Goal: Transaction & Acquisition: Download file/media

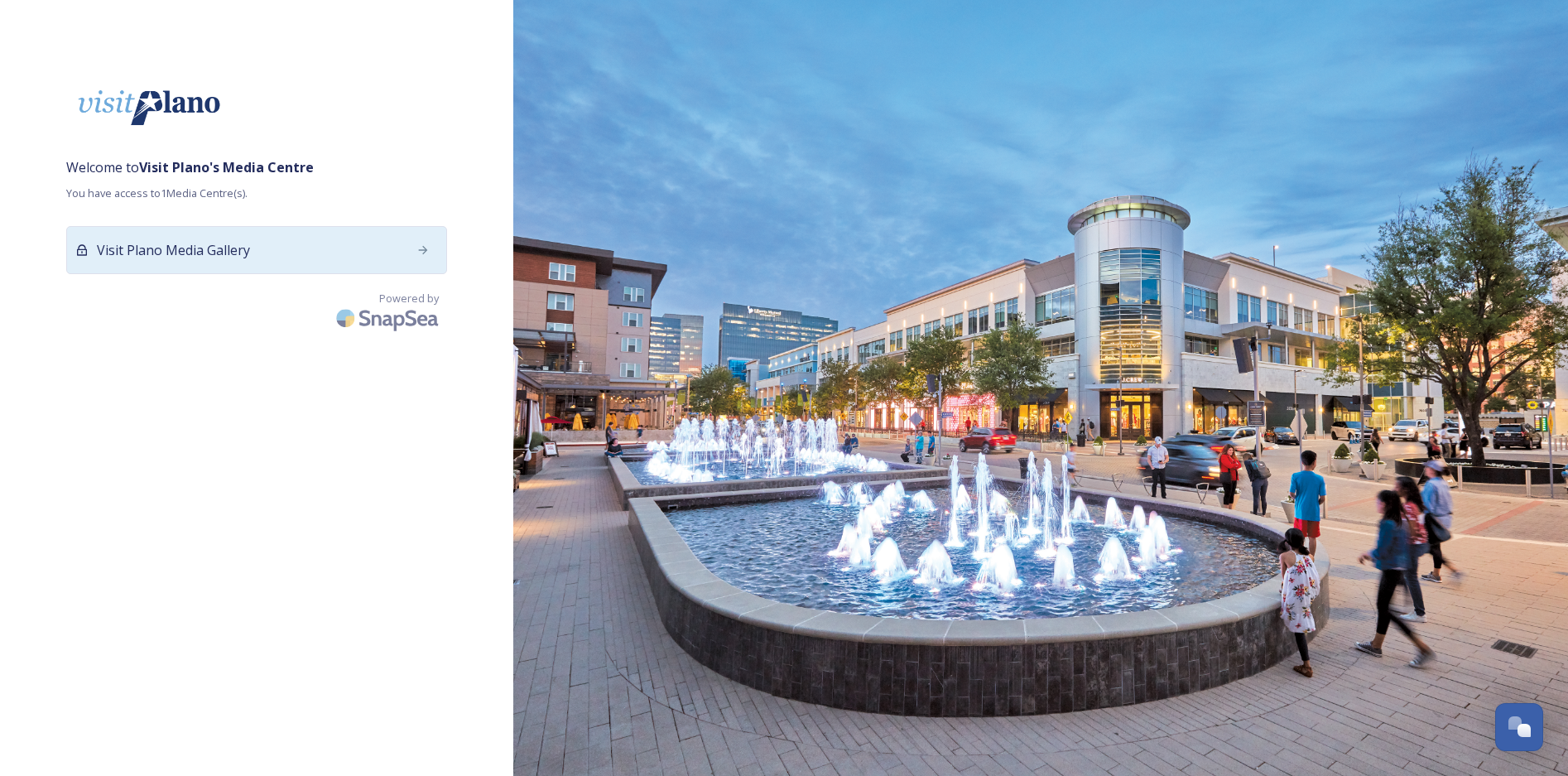
click at [362, 264] on div "Visit Plano Media Gallery" at bounding box center [256, 250] width 381 height 48
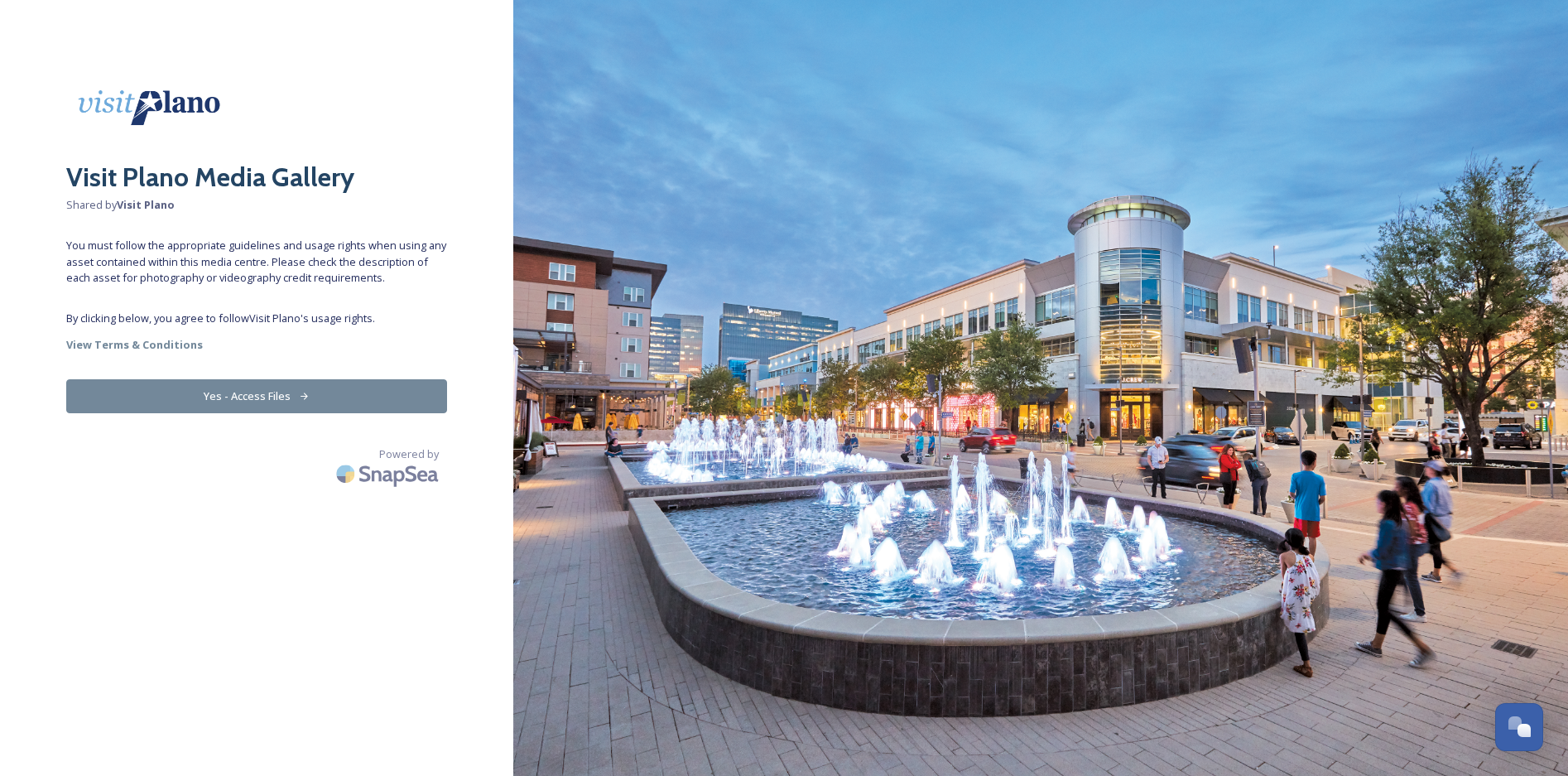
click at [266, 397] on button "Yes - Access Files" at bounding box center [256, 396] width 381 height 34
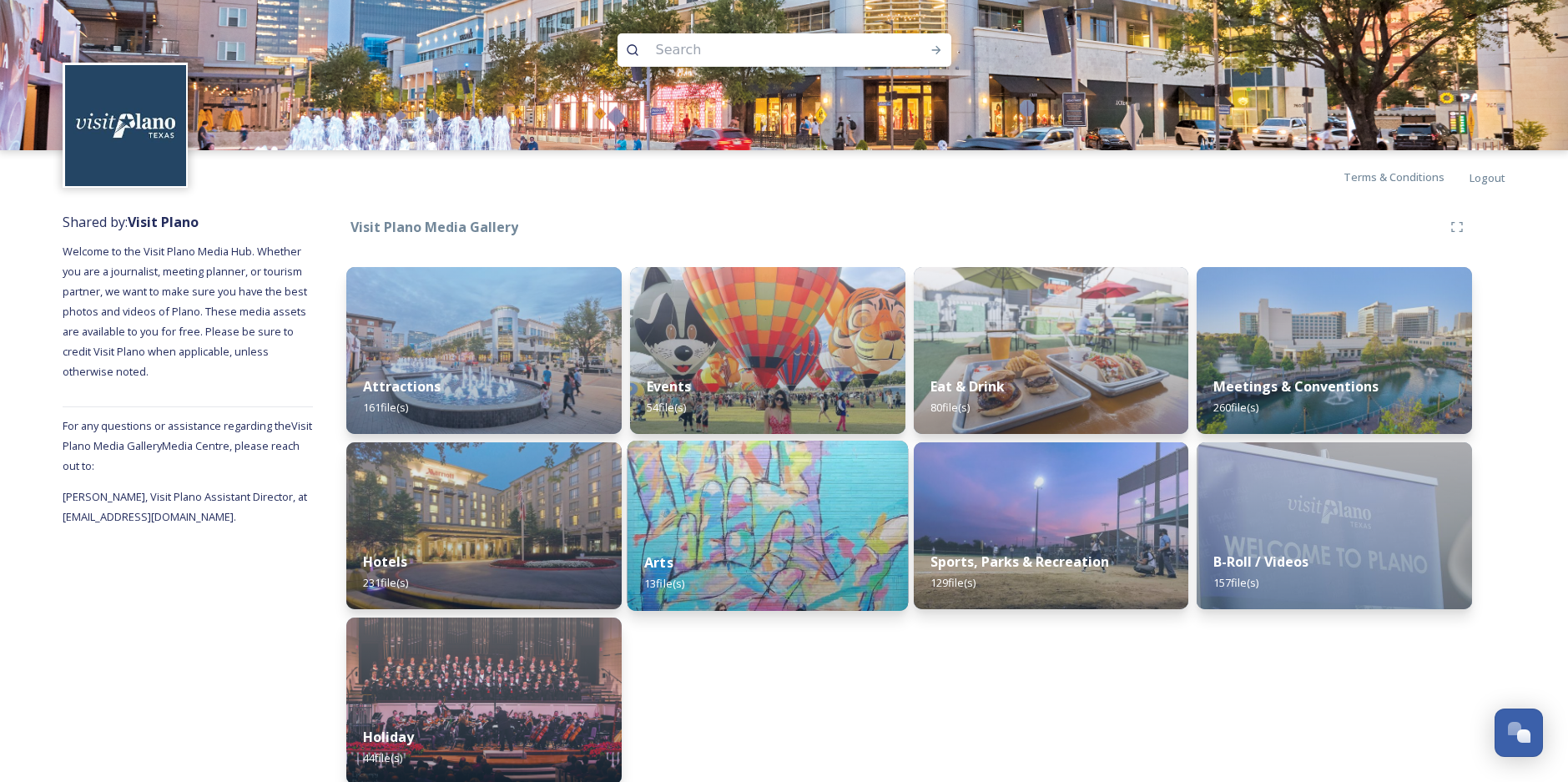
click at [736, 575] on div "Arts 13 file(s)" at bounding box center [767, 573] width 280 height 76
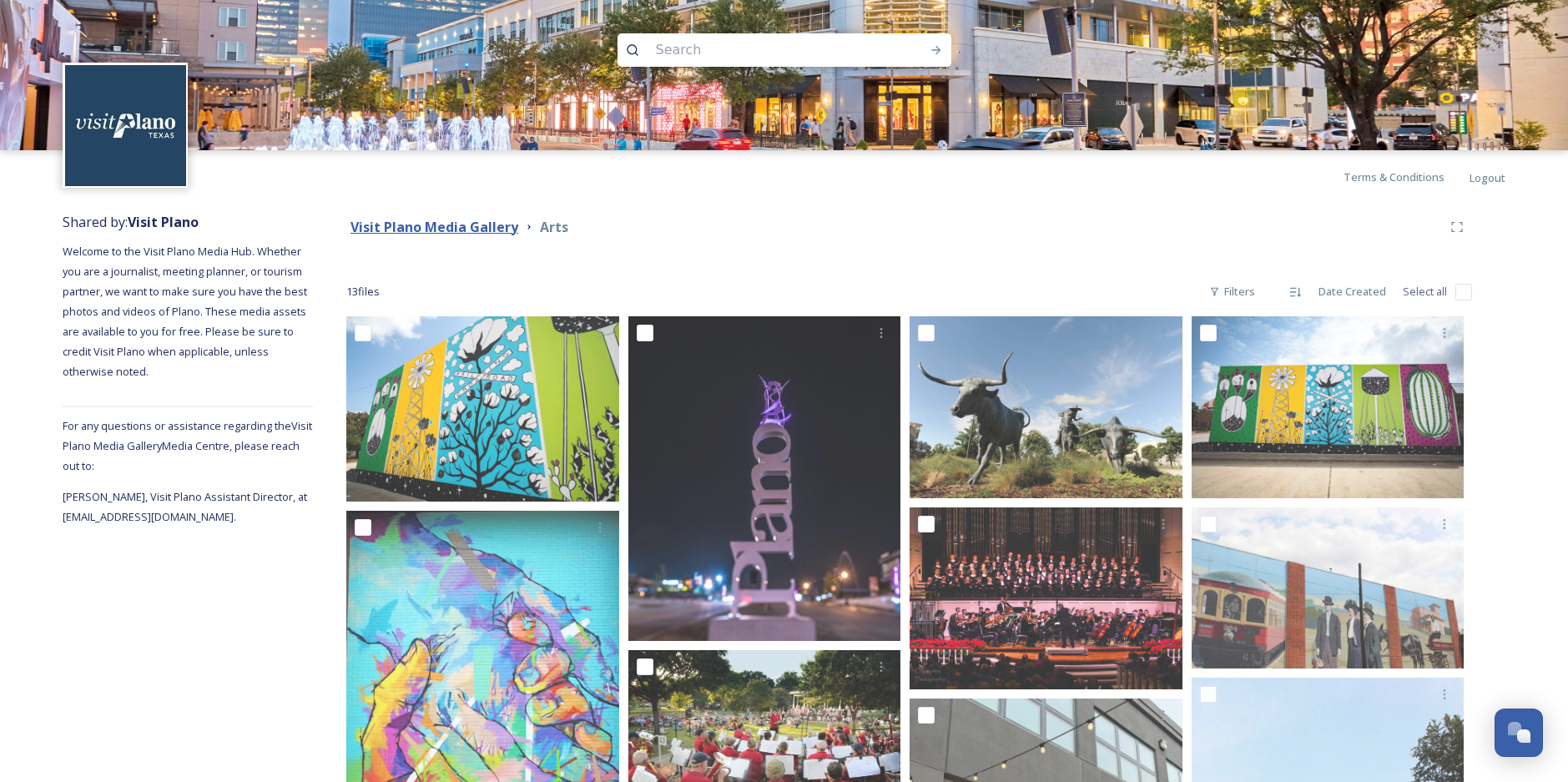
click at [462, 224] on strong "Visit Plano Media Gallery" at bounding box center [434, 227] width 168 height 18
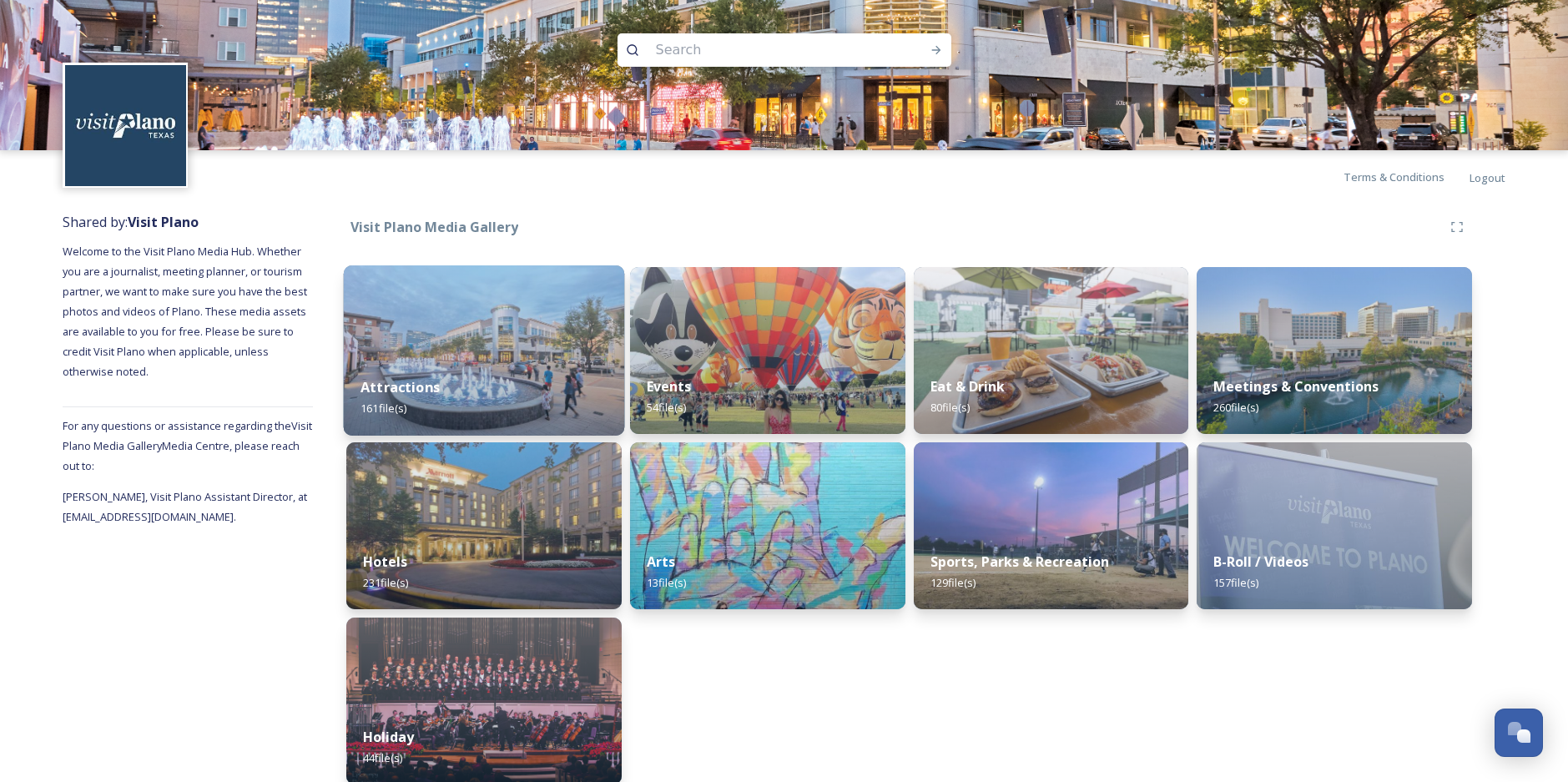
click at [488, 362] on div "Attractions 161 file(s)" at bounding box center [484, 397] width 280 height 76
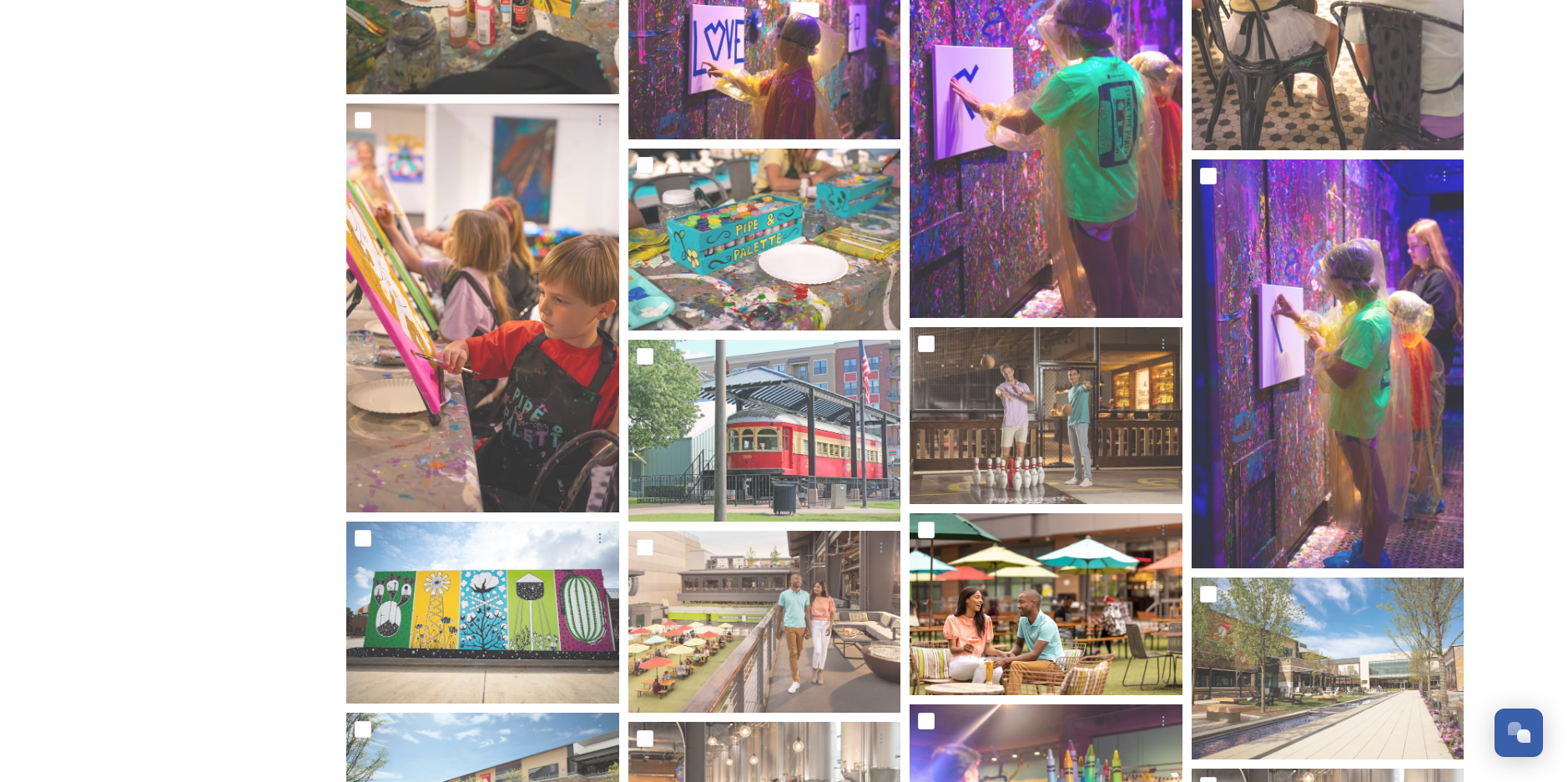
scroll to position [2867, 0]
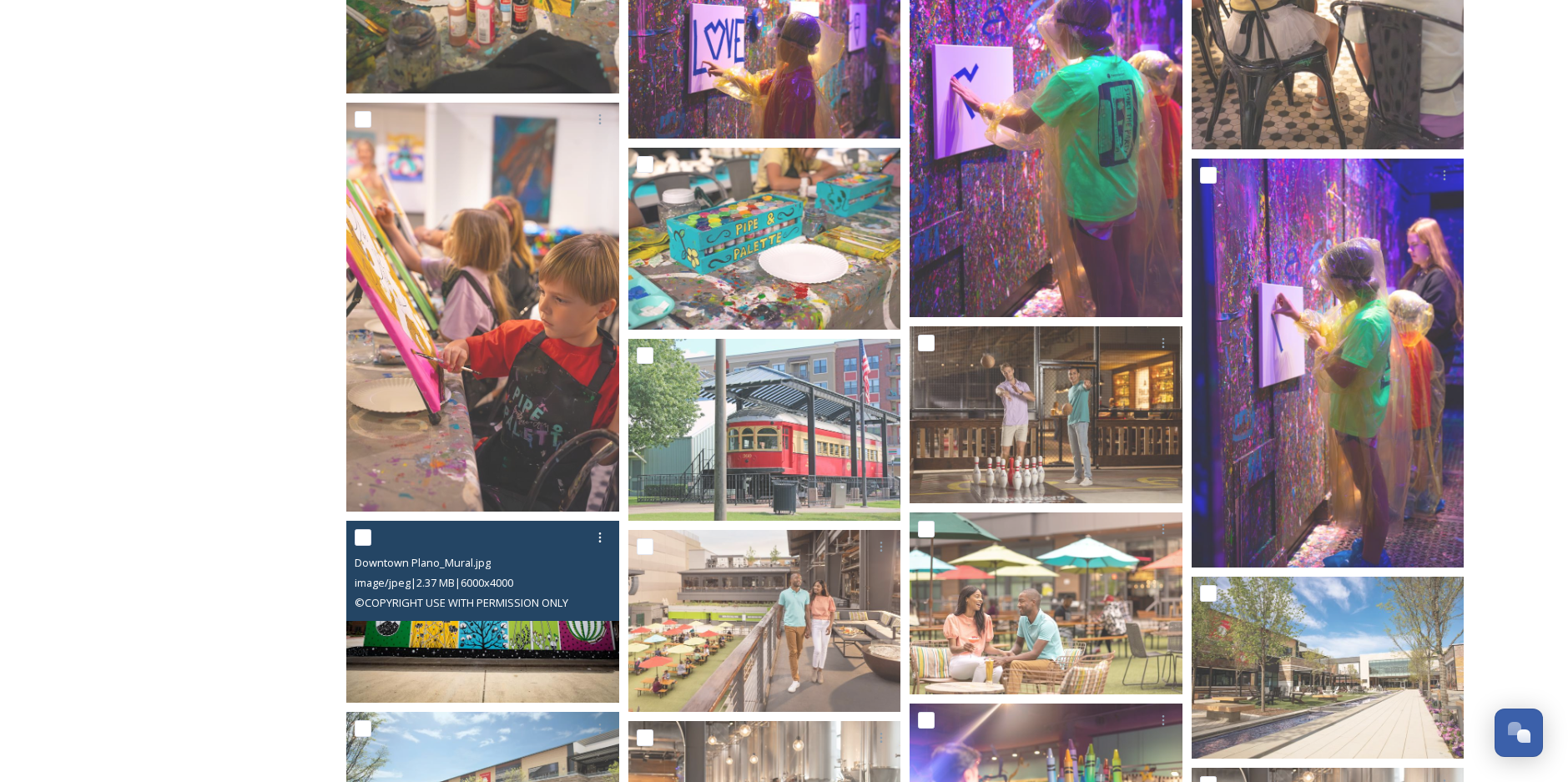
click at [524, 626] on img at bounding box center [483, 611] width 273 height 182
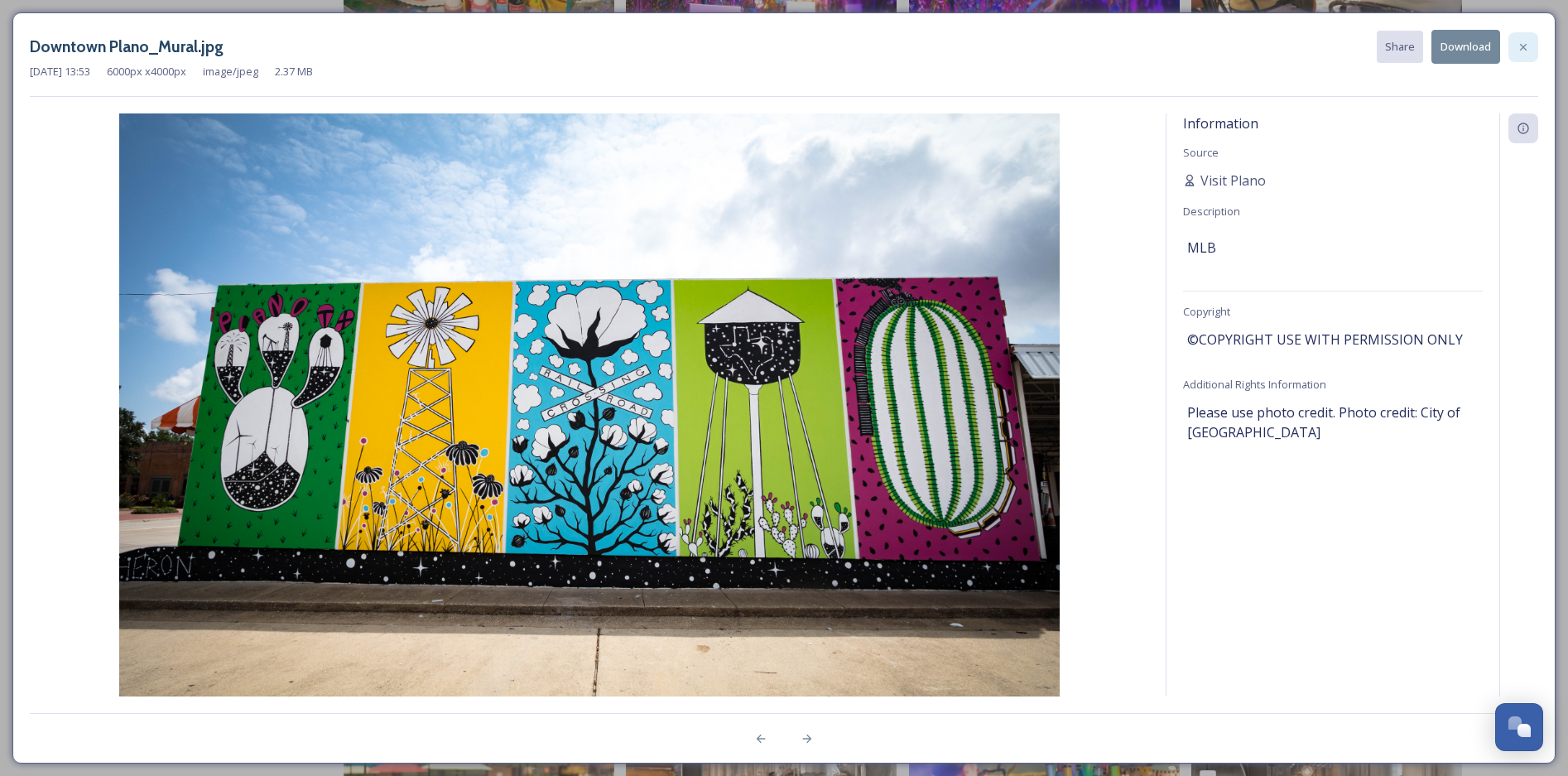
click at [1527, 51] on icon at bounding box center [1523, 47] width 13 height 13
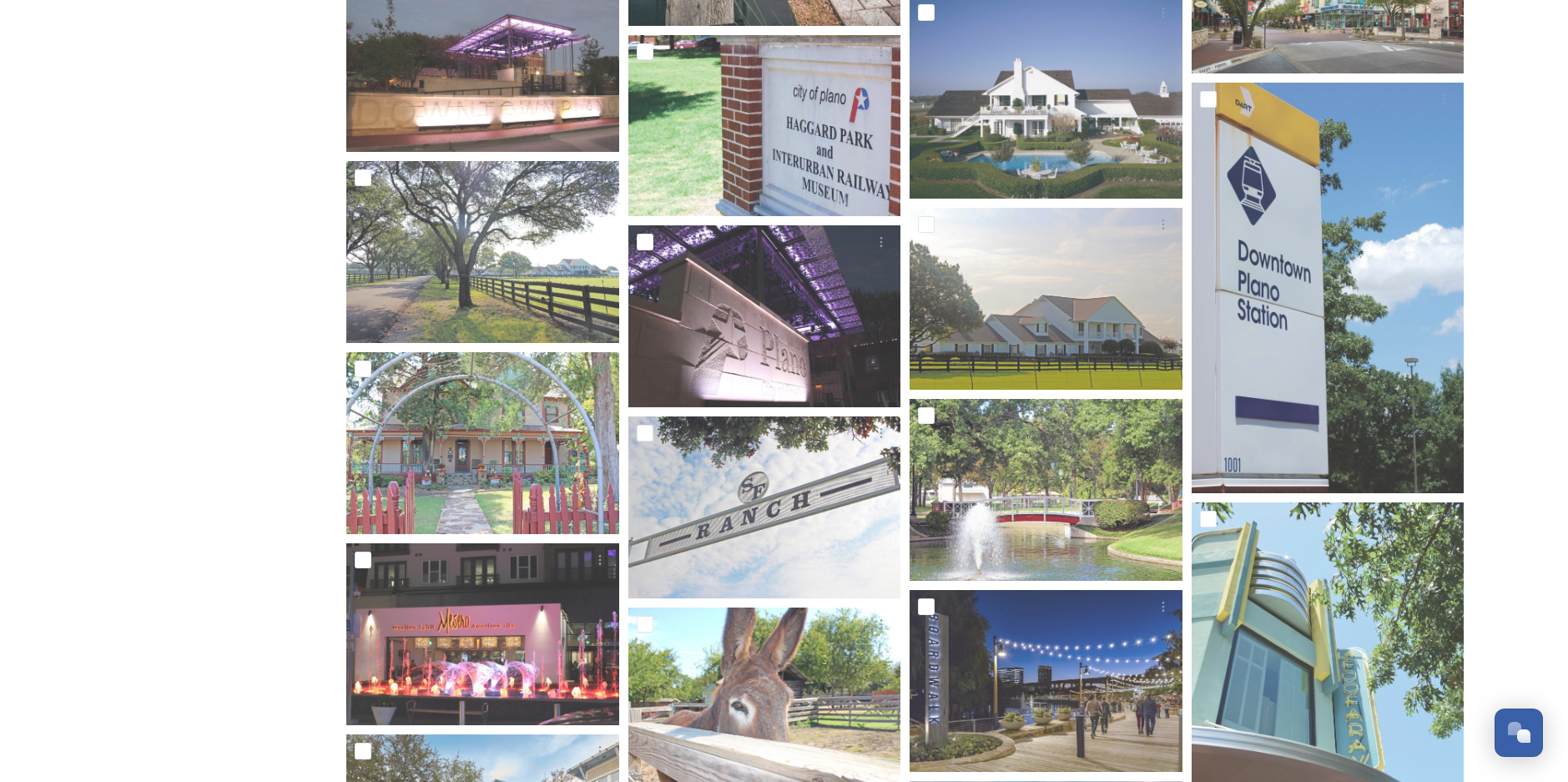
scroll to position [6302, 0]
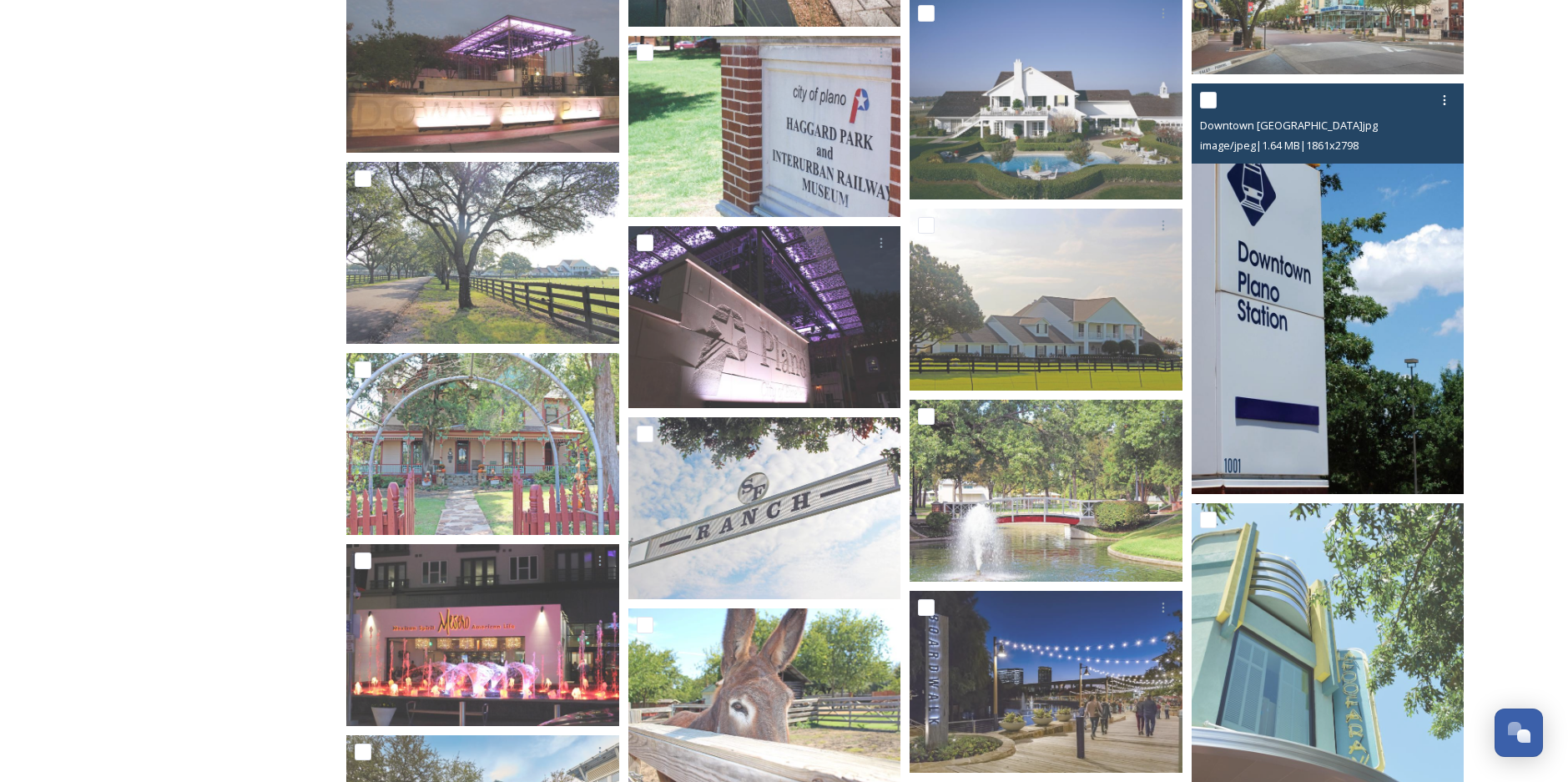
click at [1340, 292] on img at bounding box center [1328, 289] width 273 height 409
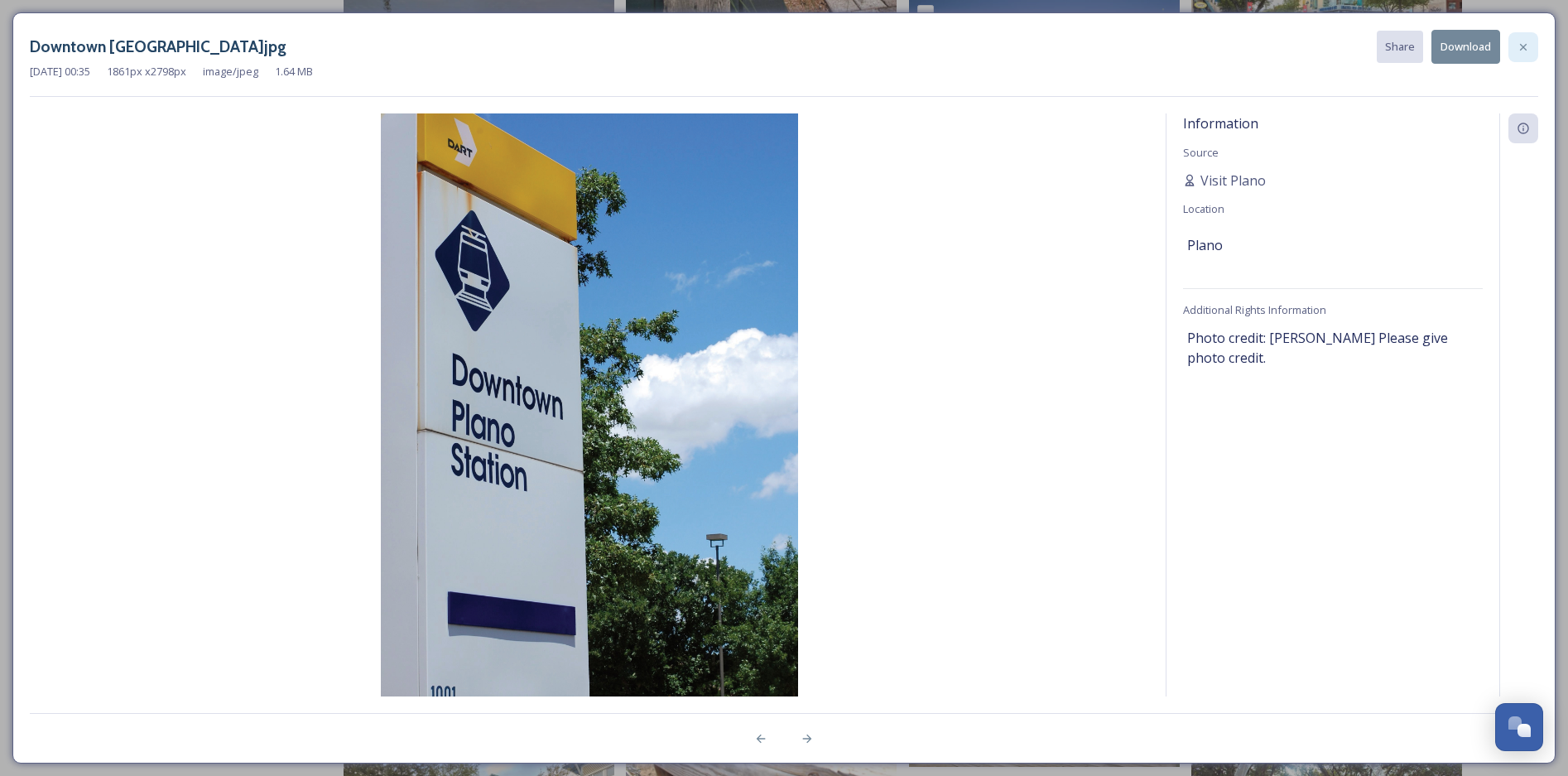
click at [1514, 46] on div at bounding box center [1523, 47] width 30 height 30
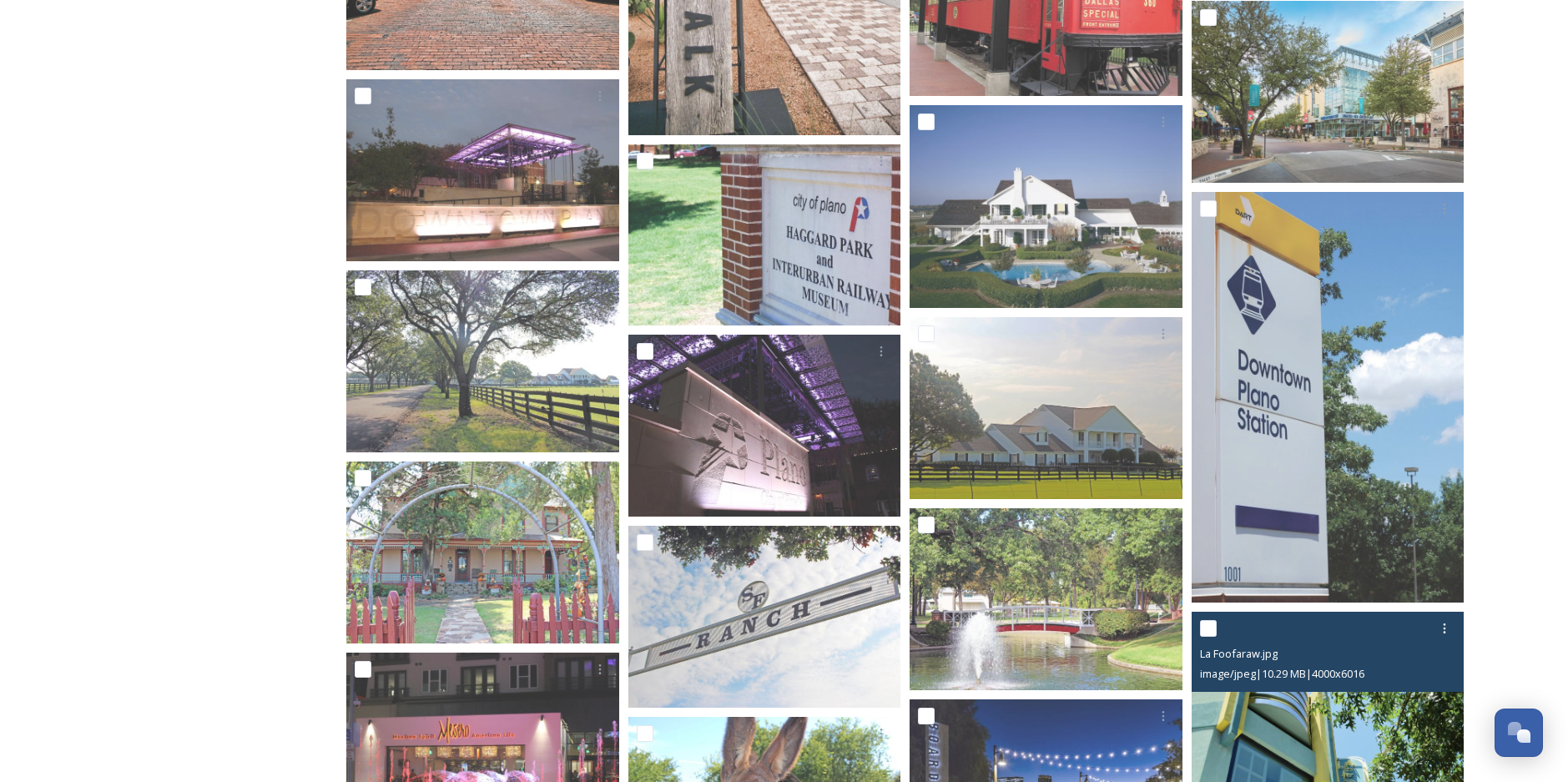
scroll to position [6186, 0]
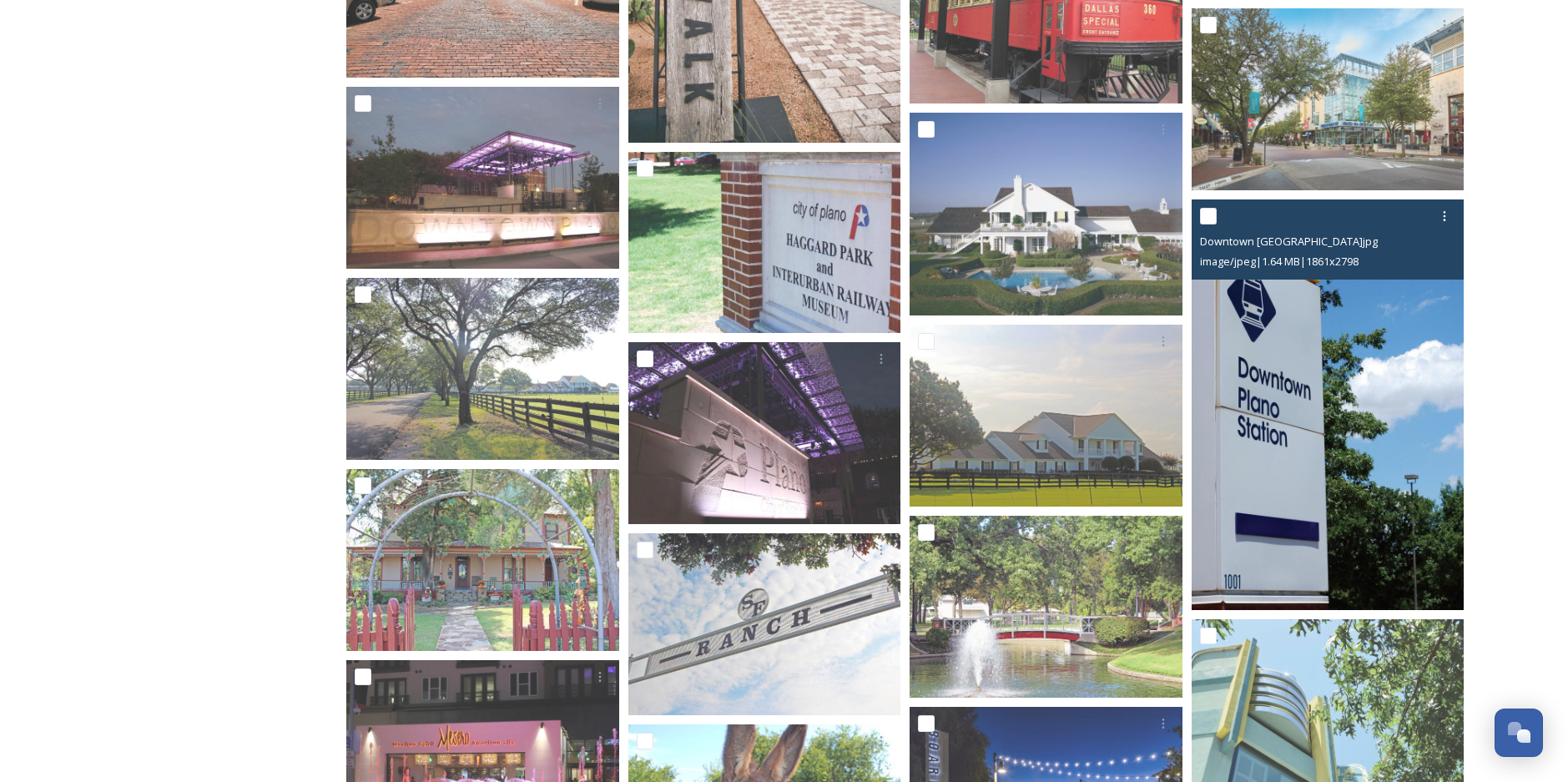
click at [1373, 321] on img at bounding box center [1328, 404] width 273 height 409
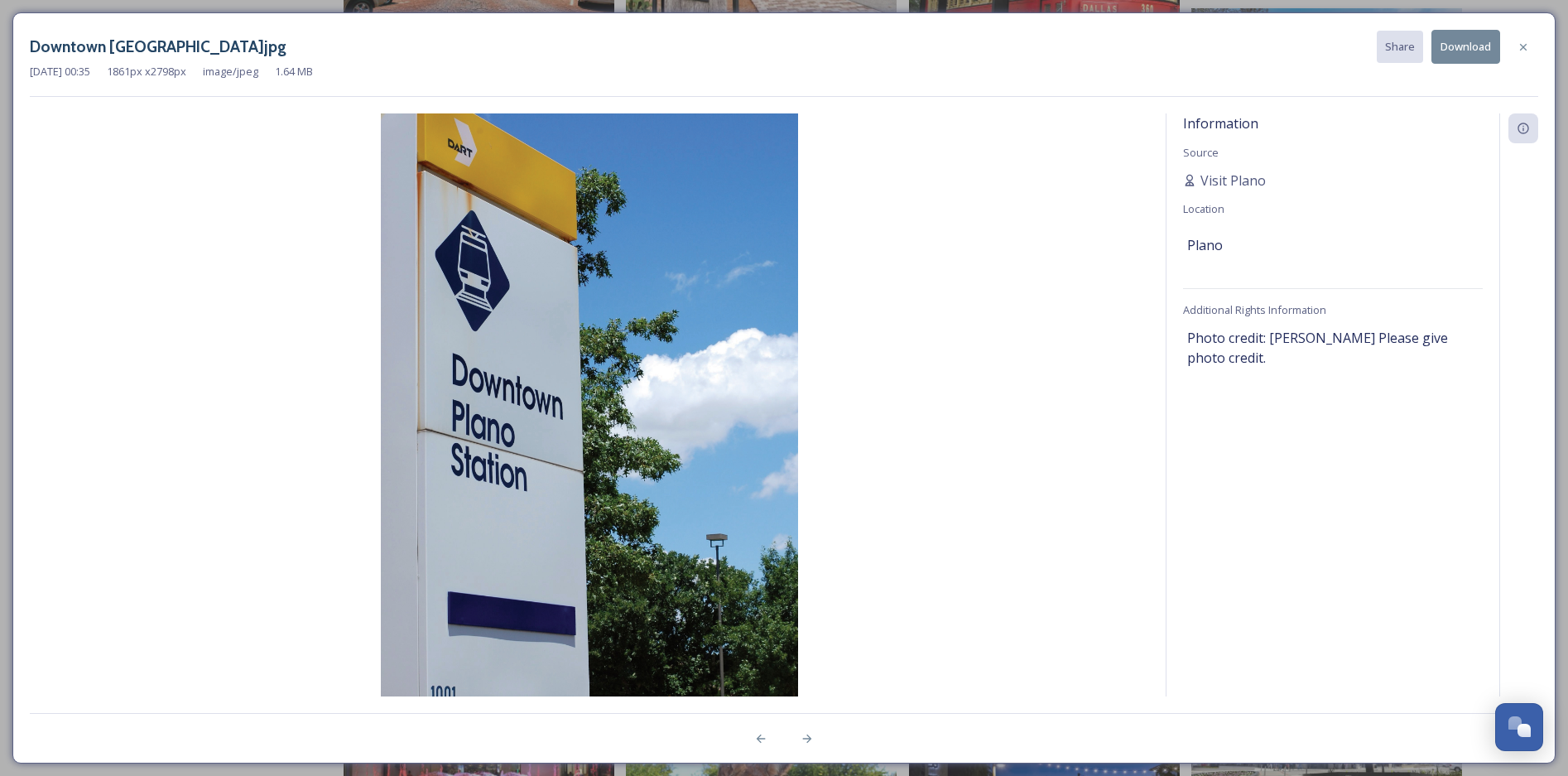
click at [1470, 47] on button "Download" at bounding box center [1466, 47] width 69 height 34
click at [1522, 52] on icon at bounding box center [1523, 47] width 13 height 13
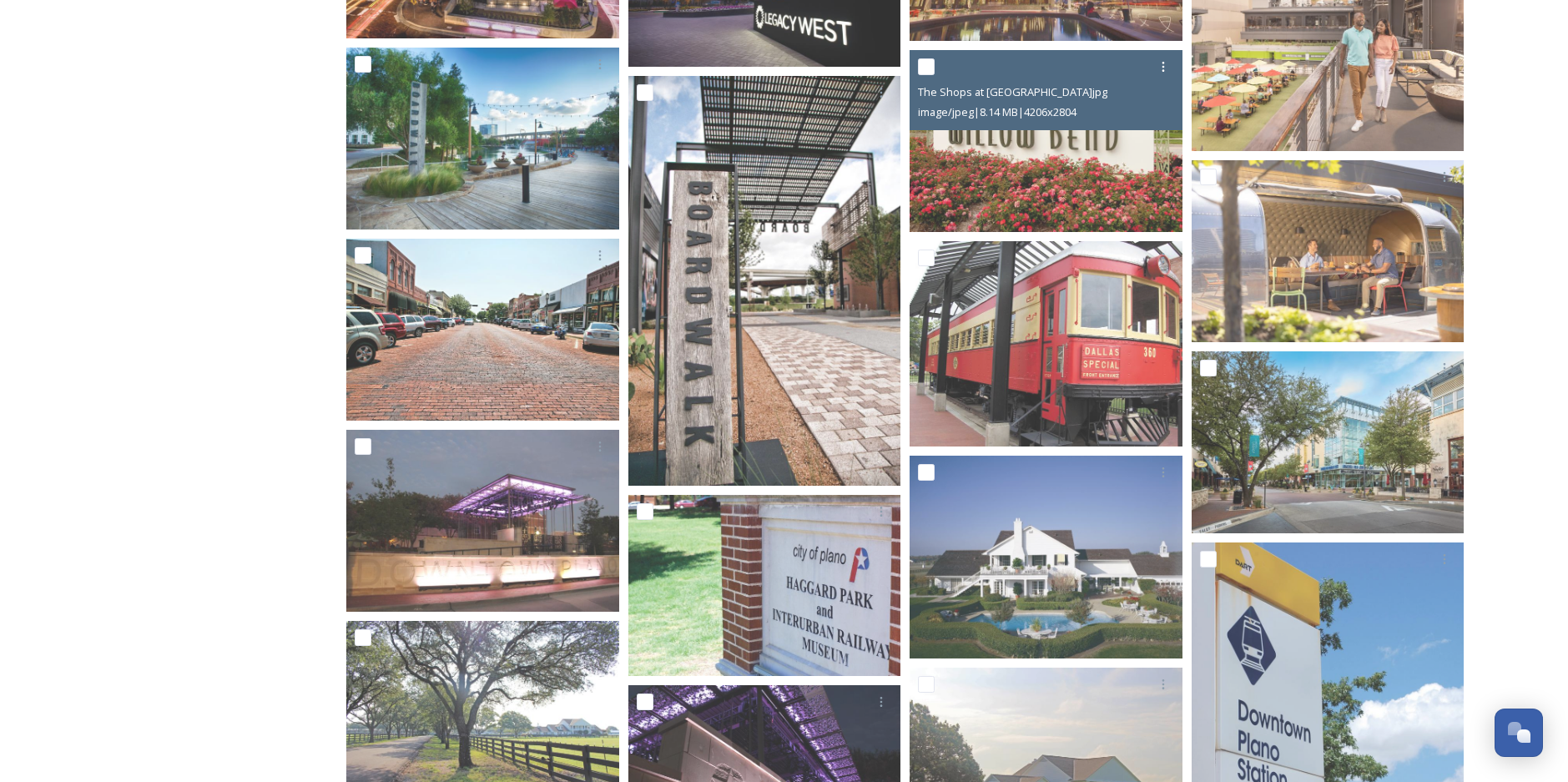
scroll to position [5841, 0]
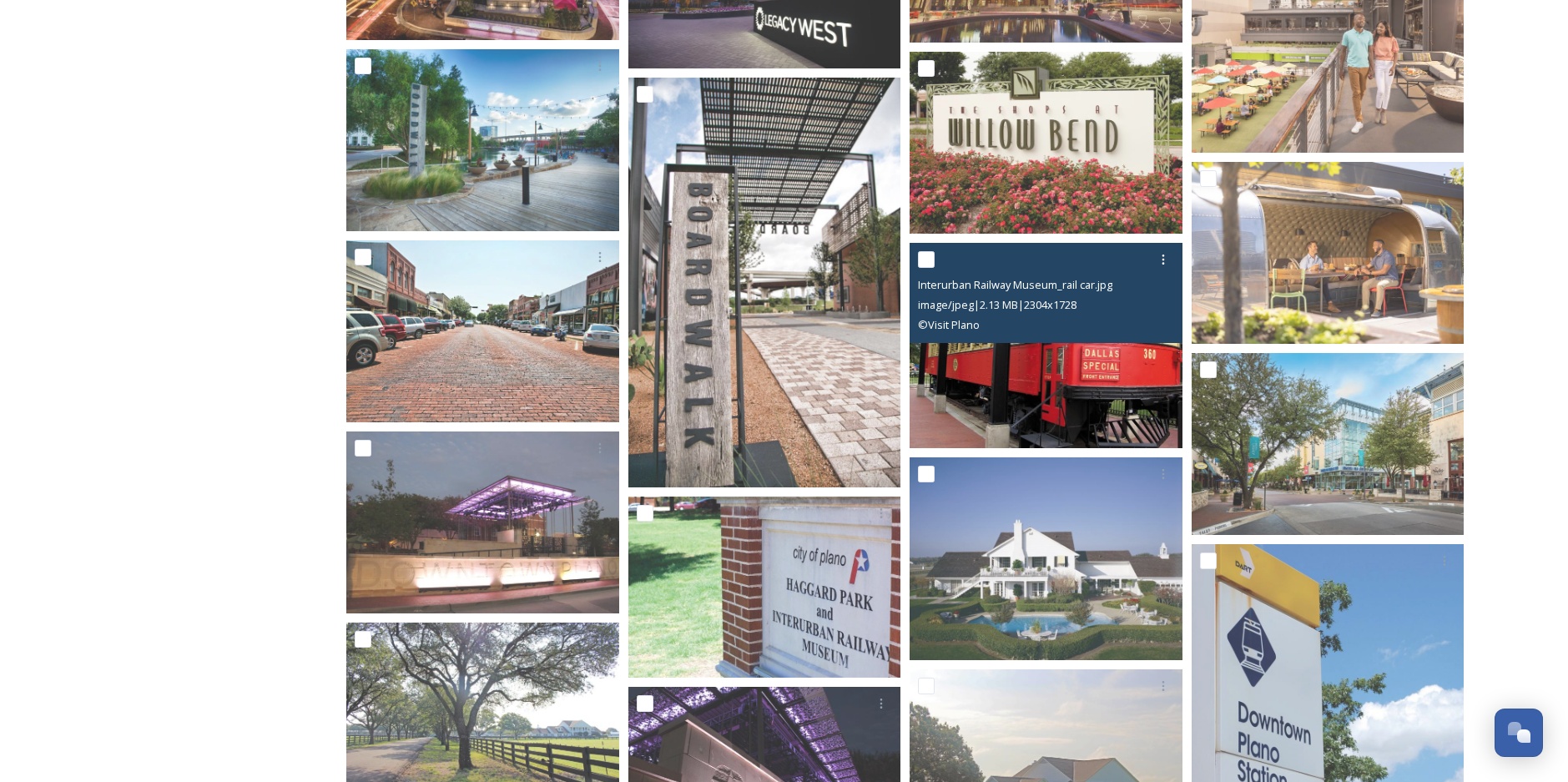
click at [1032, 394] on img at bounding box center [1046, 345] width 273 height 205
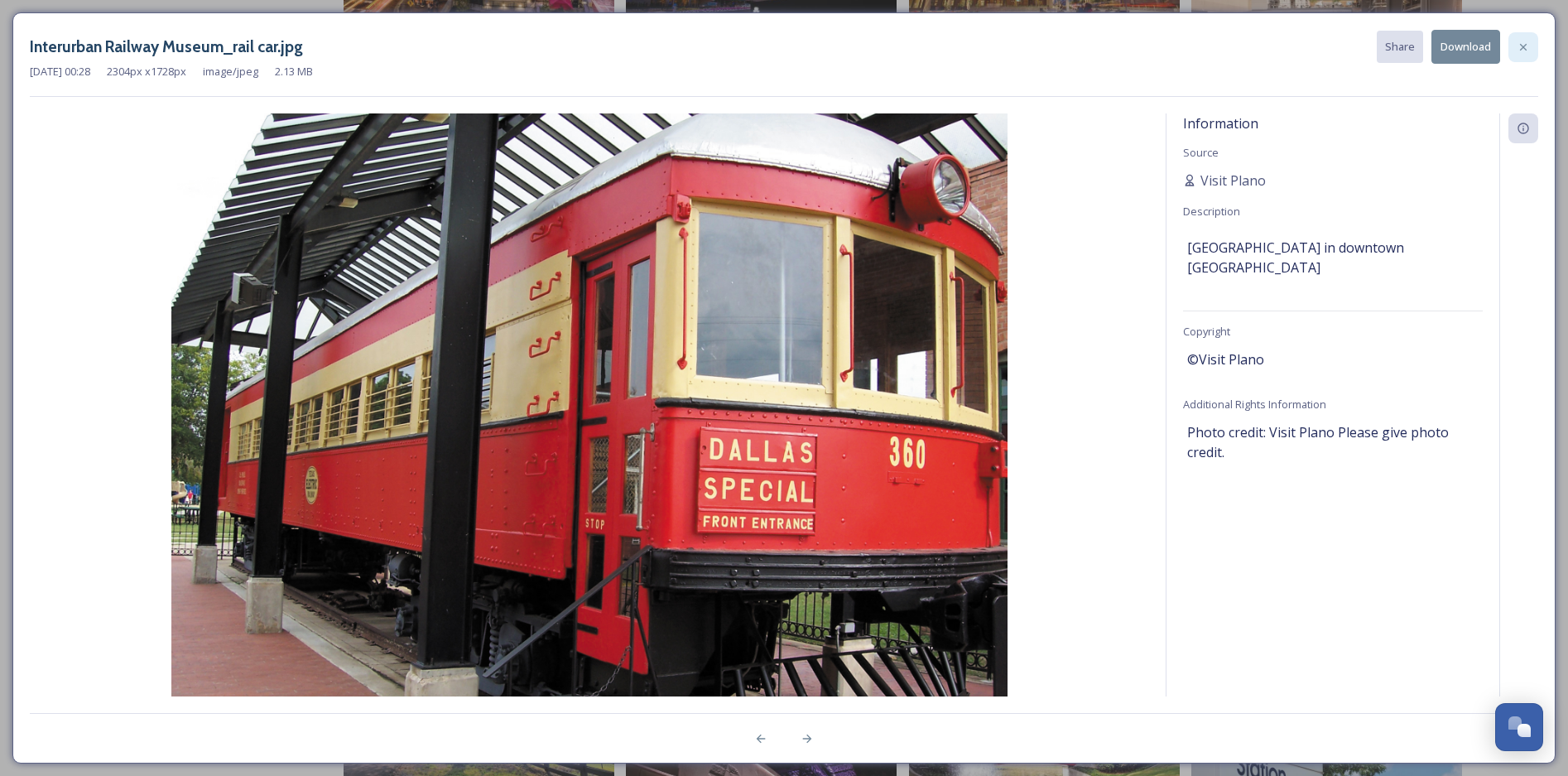
click at [1536, 43] on div at bounding box center [1523, 47] width 30 height 30
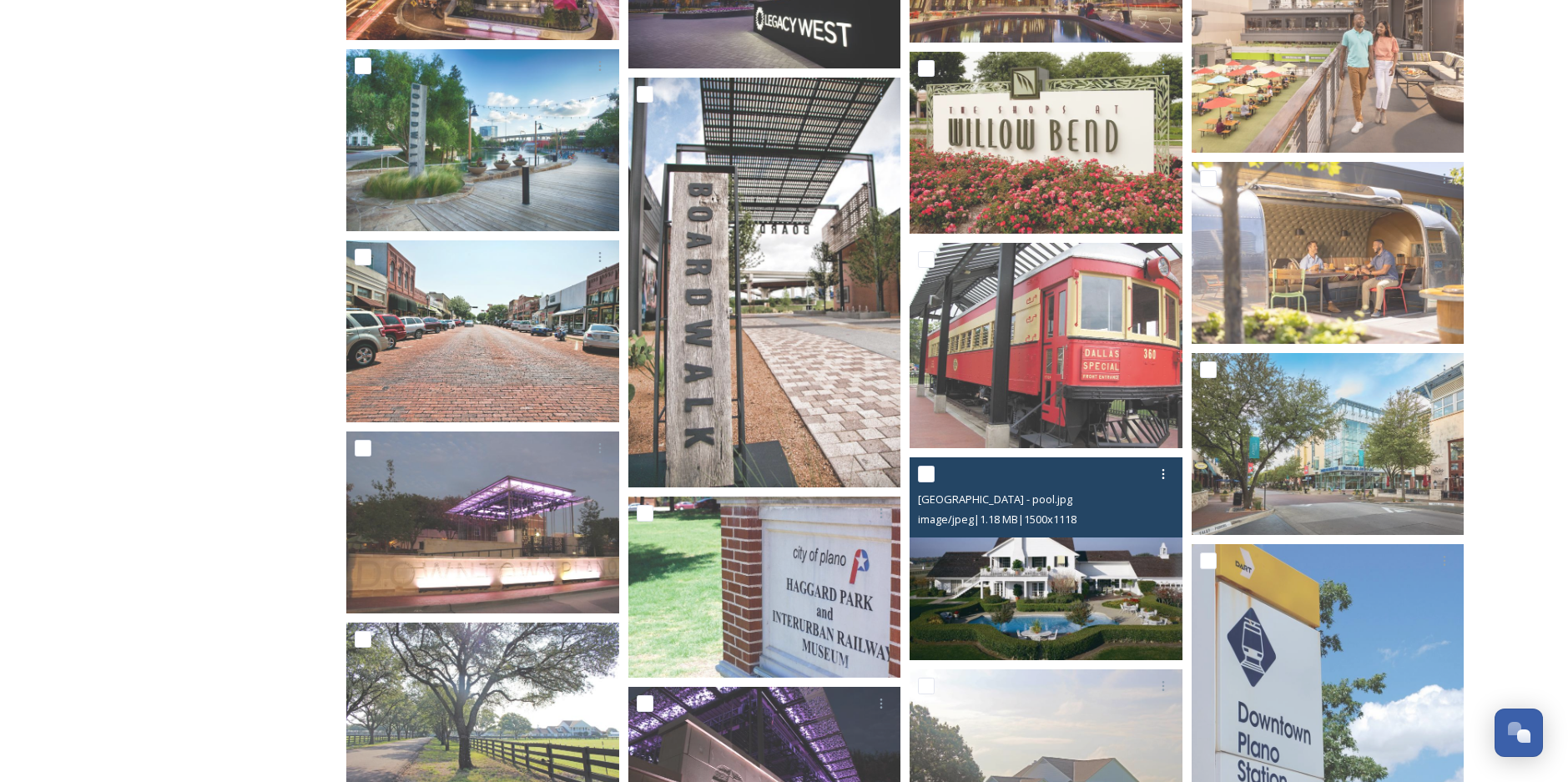
click at [1095, 602] on img at bounding box center [1046, 559] width 273 height 204
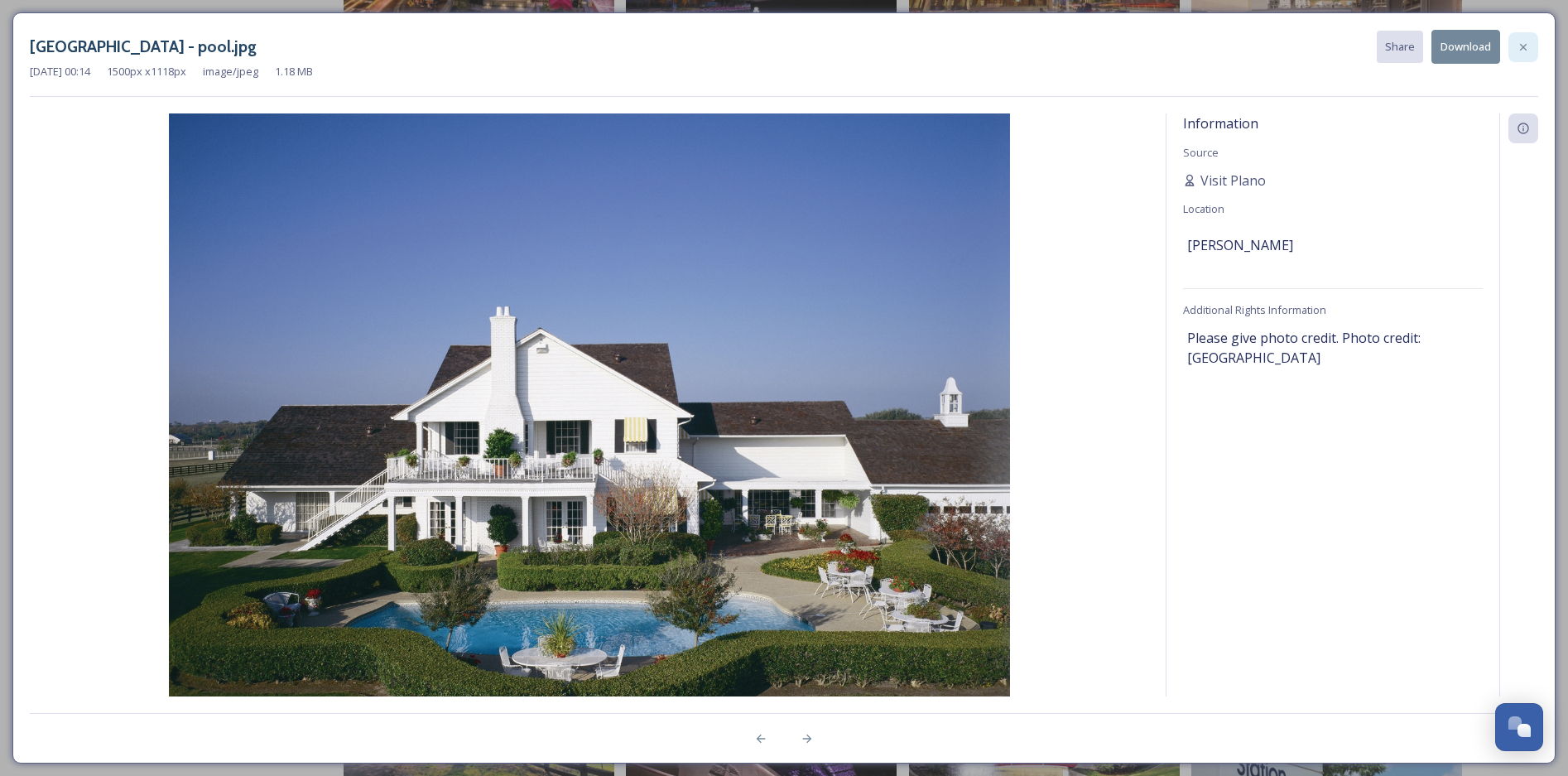
click at [1520, 47] on icon at bounding box center [1523, 47] width 13 height 13
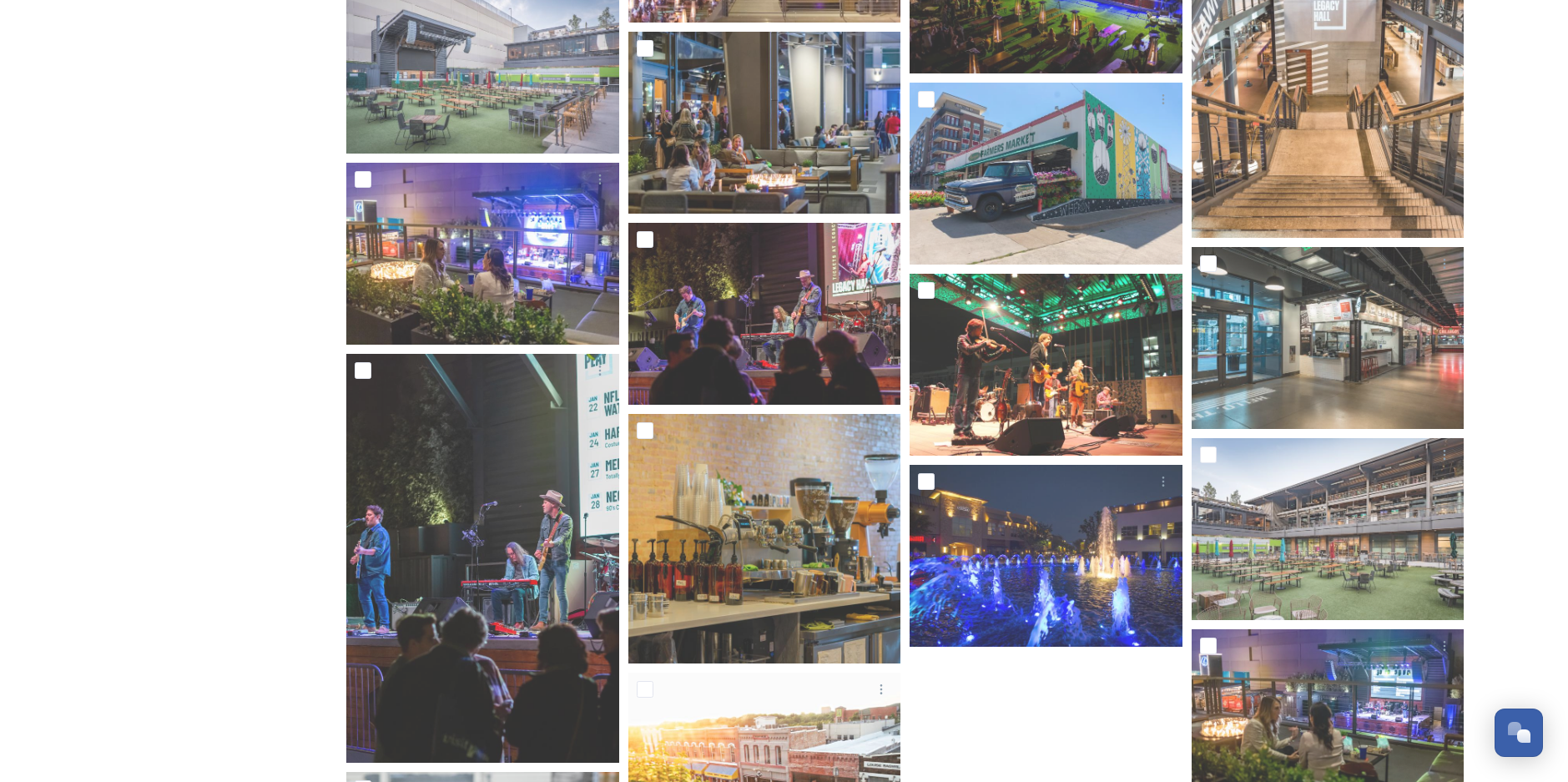
scroll to position [8566, 0]
